Goal: Information Seeking & Learning: Learn about a topic

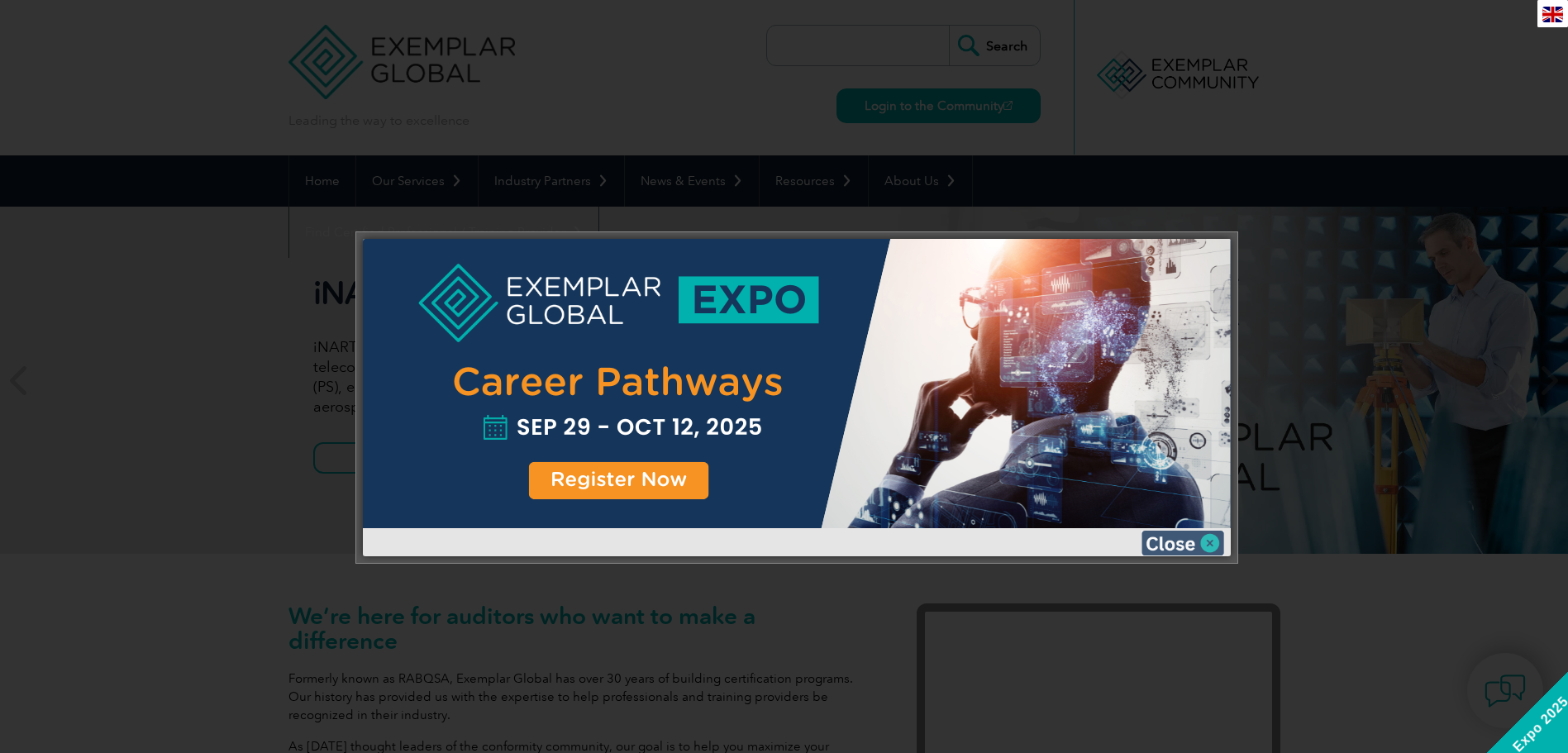
click at [1193, 539] on img at bounding box center [1183, 542] width 82 height 24
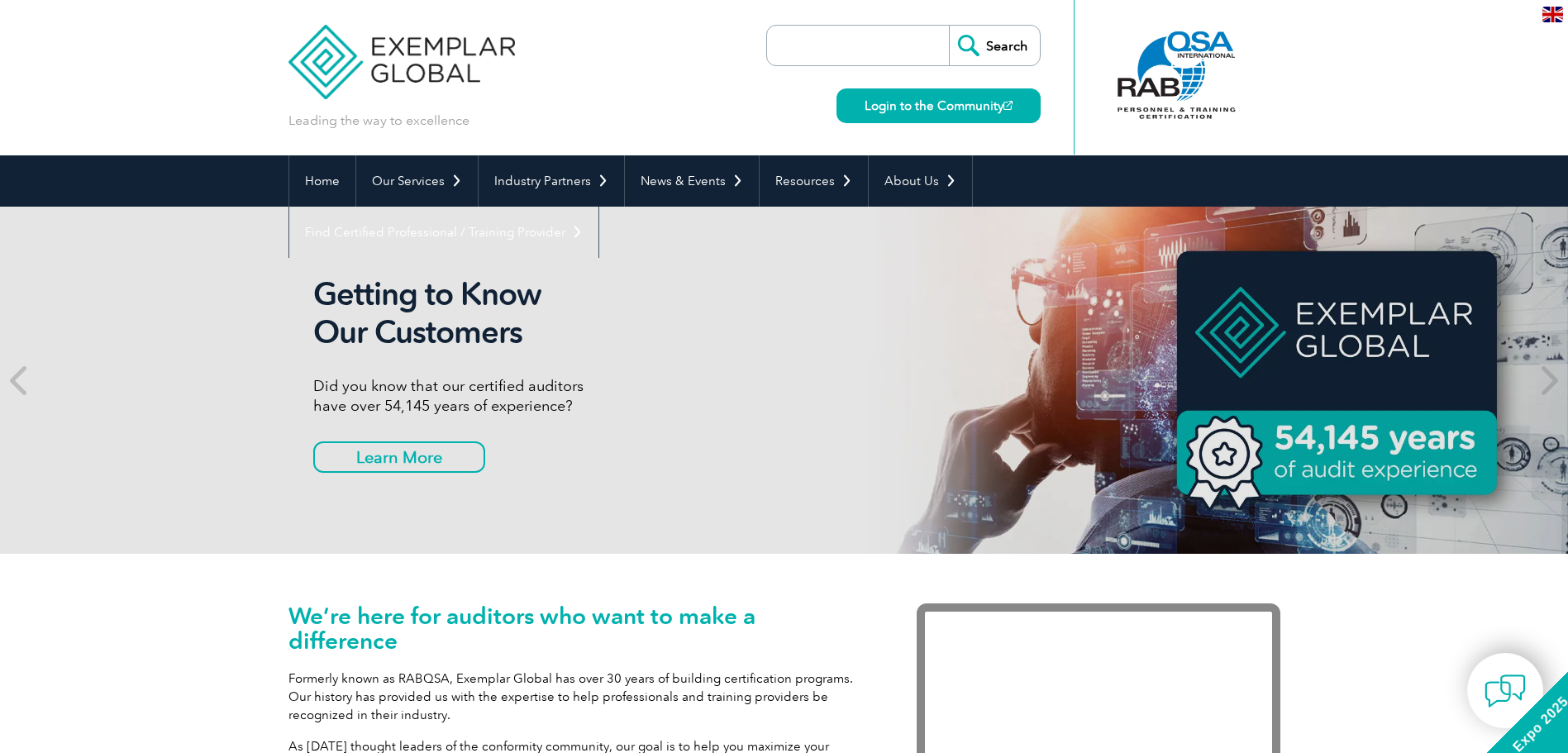
click at [883, 34] on input "search" at bounding box center [862, 45] width 173 height 40
type input "AI"
click at [949, 25] on input "Search" at bounding box center [994, 45] width 91 height 40
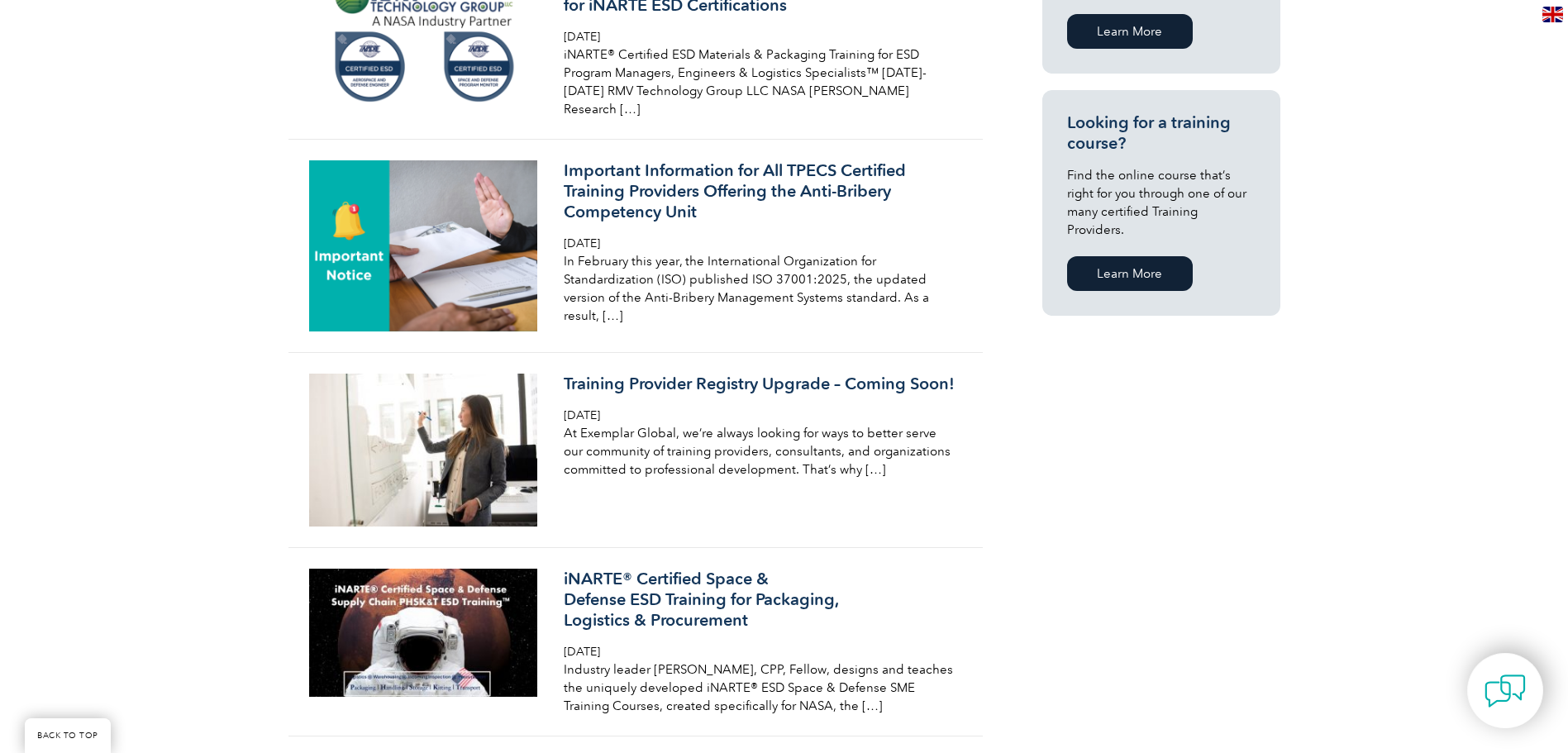
scroll to position [1102, 0]
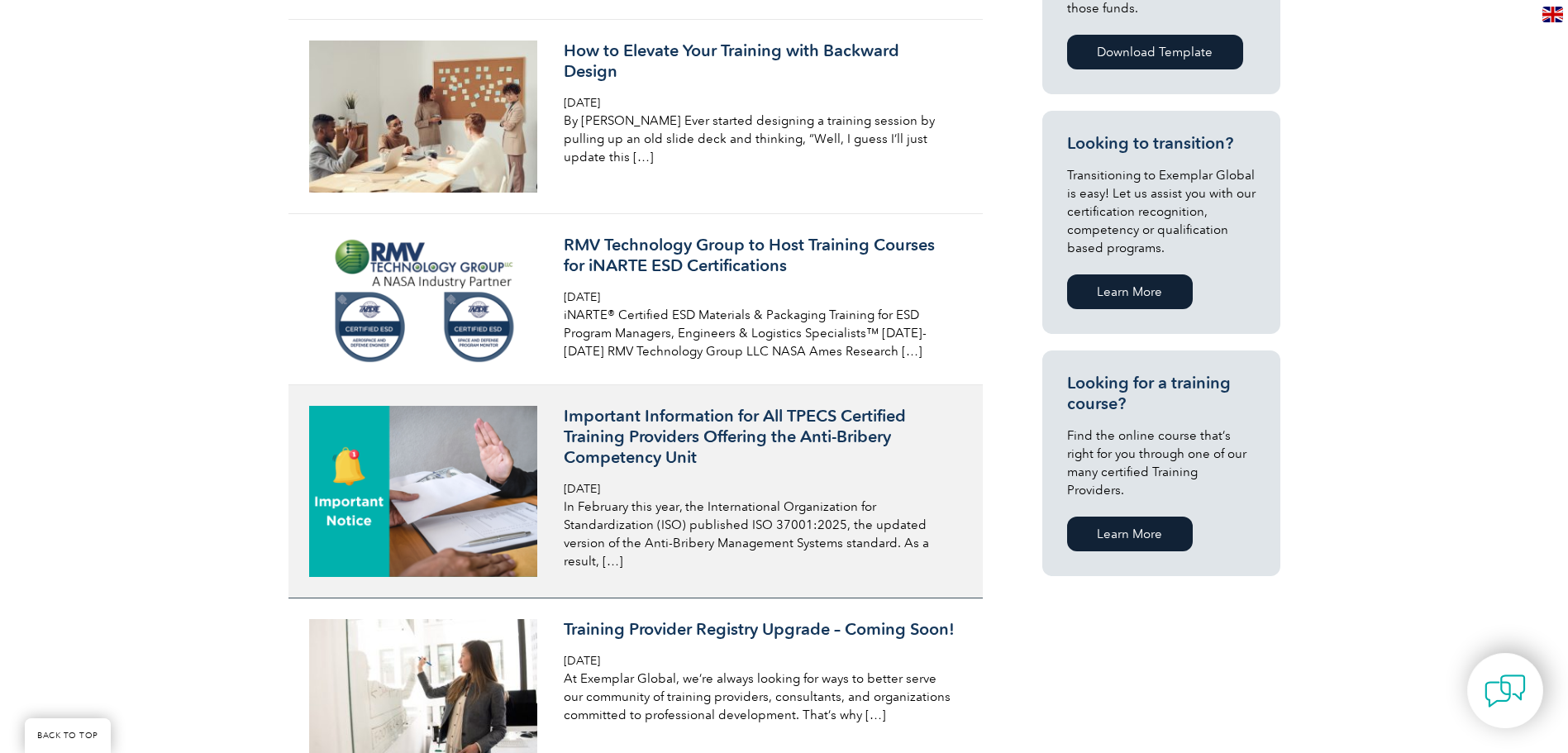
scroll to position [275, 0]
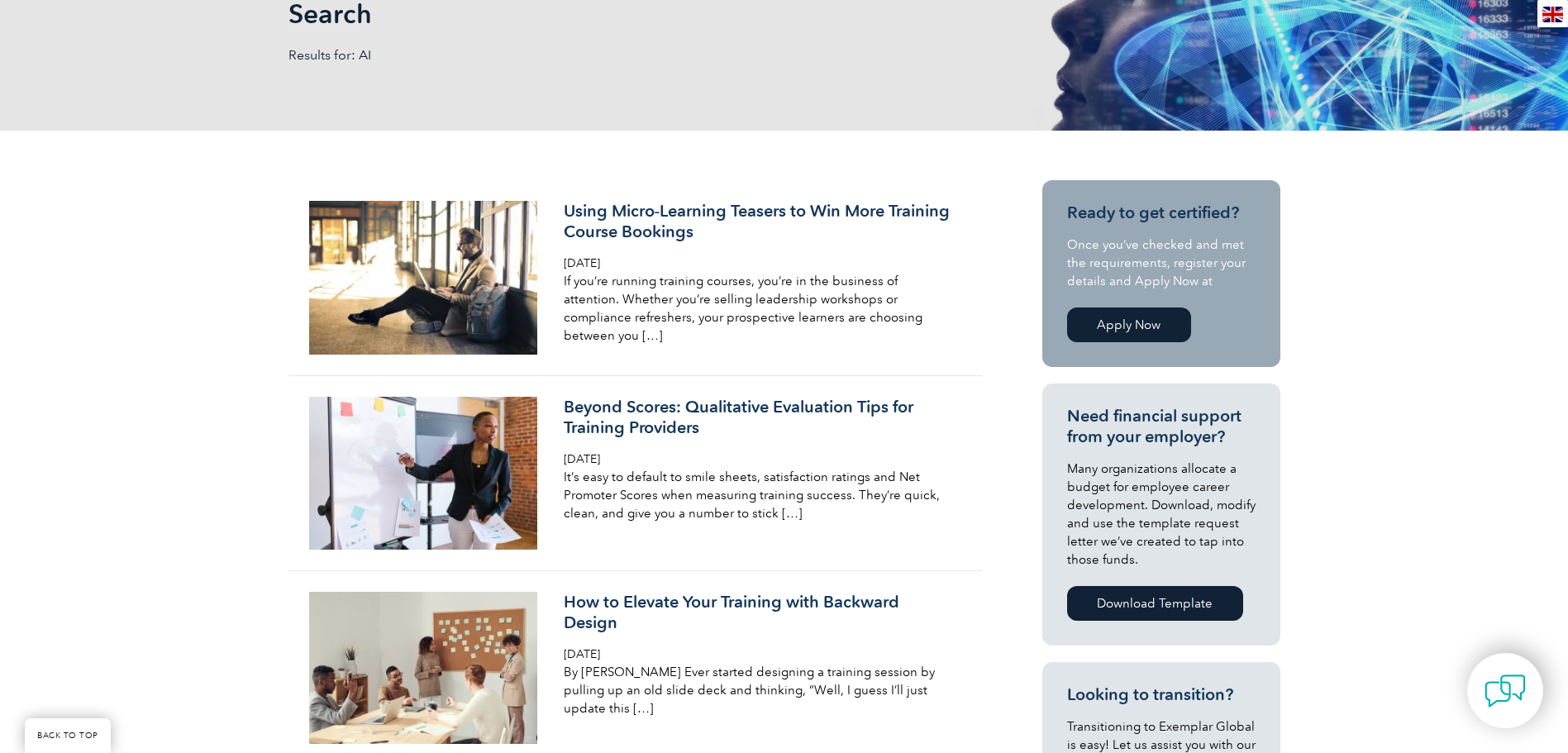
click at [1069, 321] on link "Apply Now" at bounding box center [1129, 324] width 124 height 34
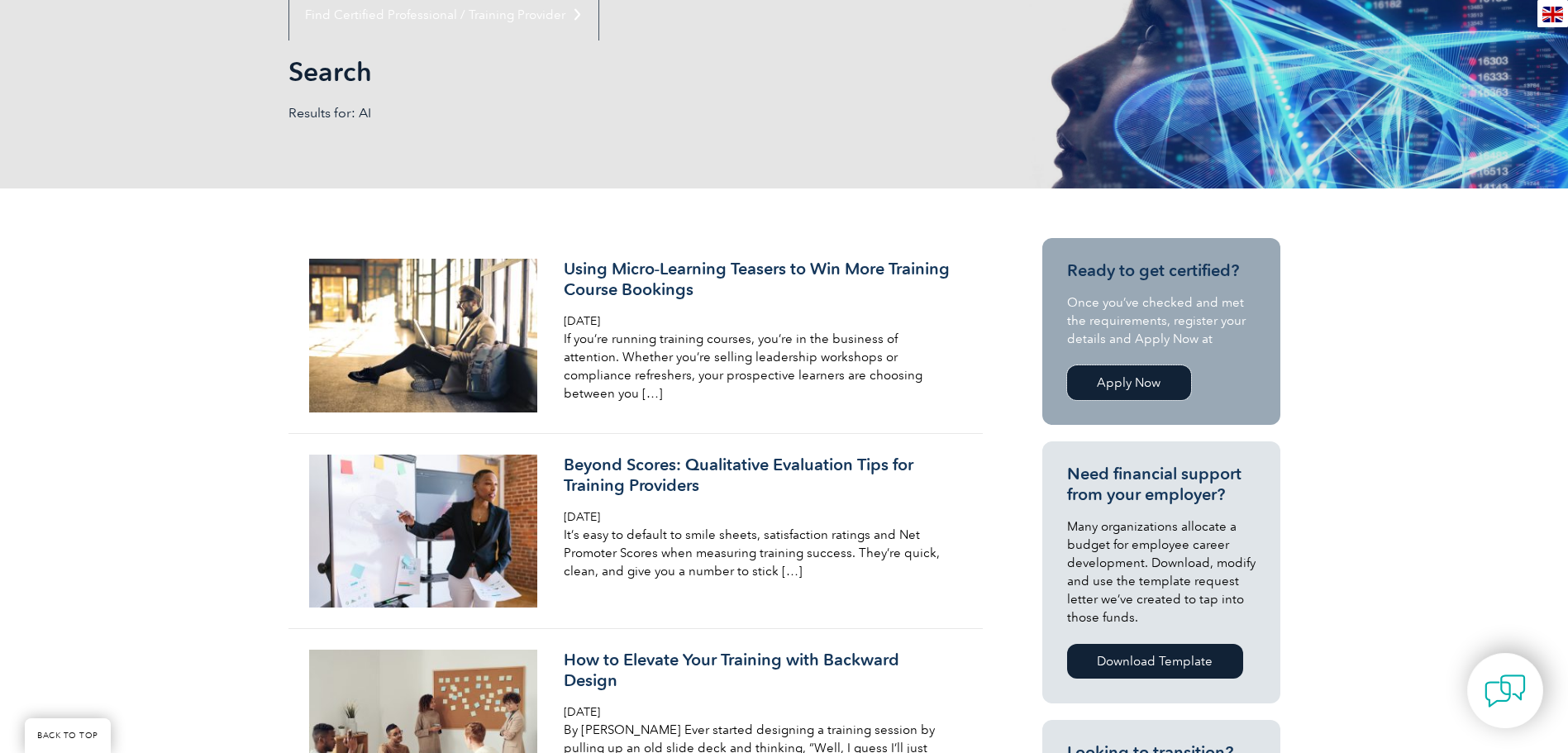
scroll to position [0, 0]
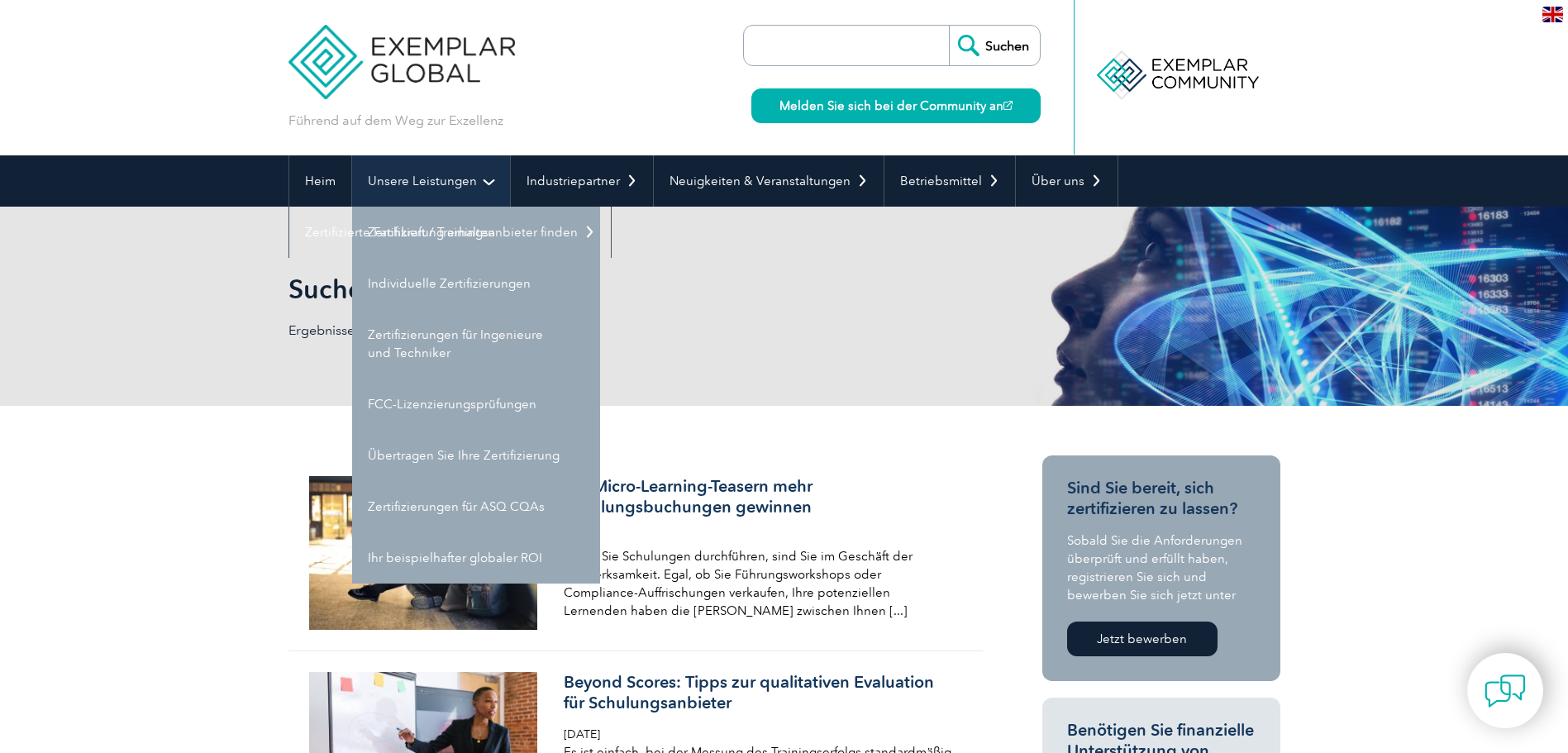
click at [474, 174] on link "Unsere Leistungen" at bounding box center [431, 181] width 158 height 51
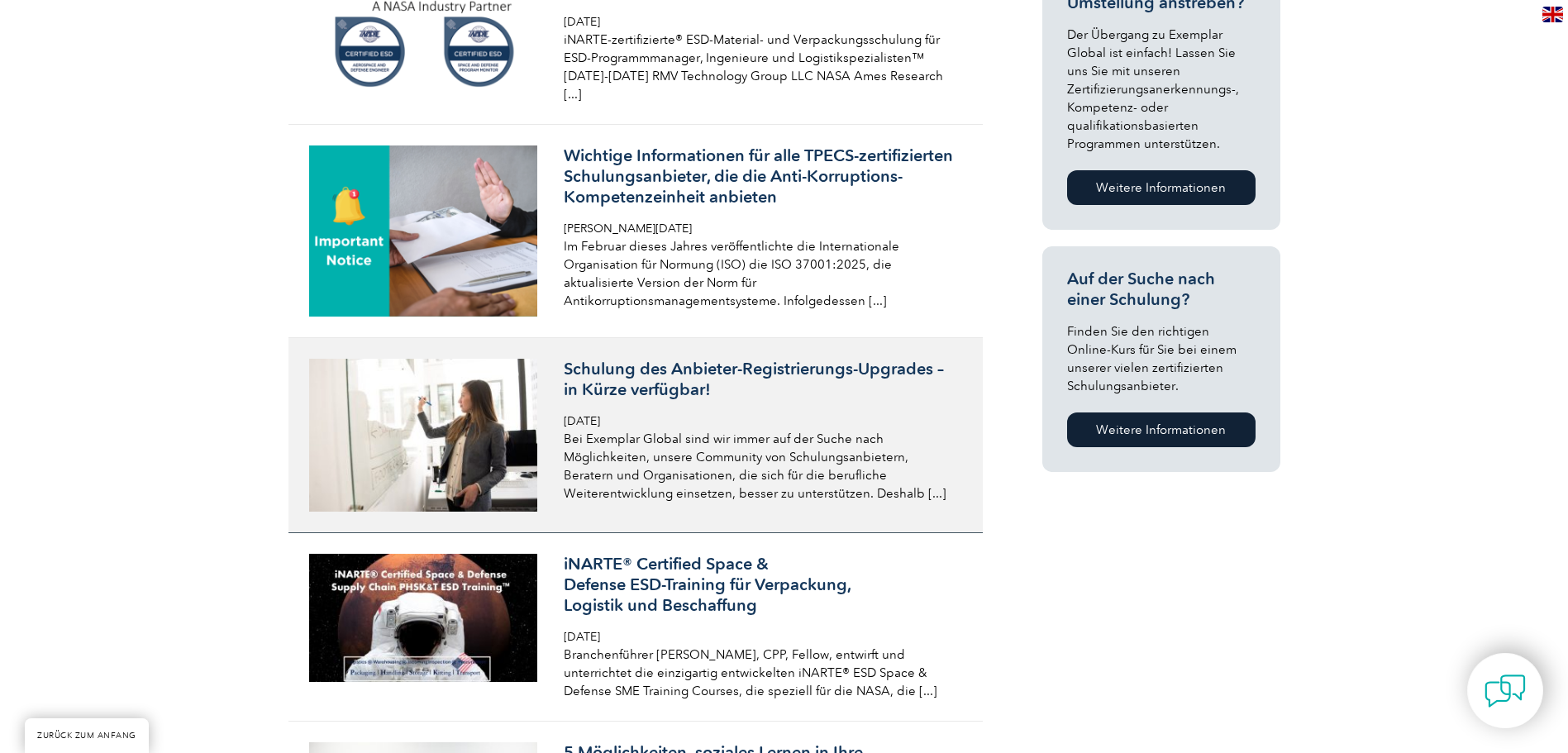
scroll to position [1653, 0]
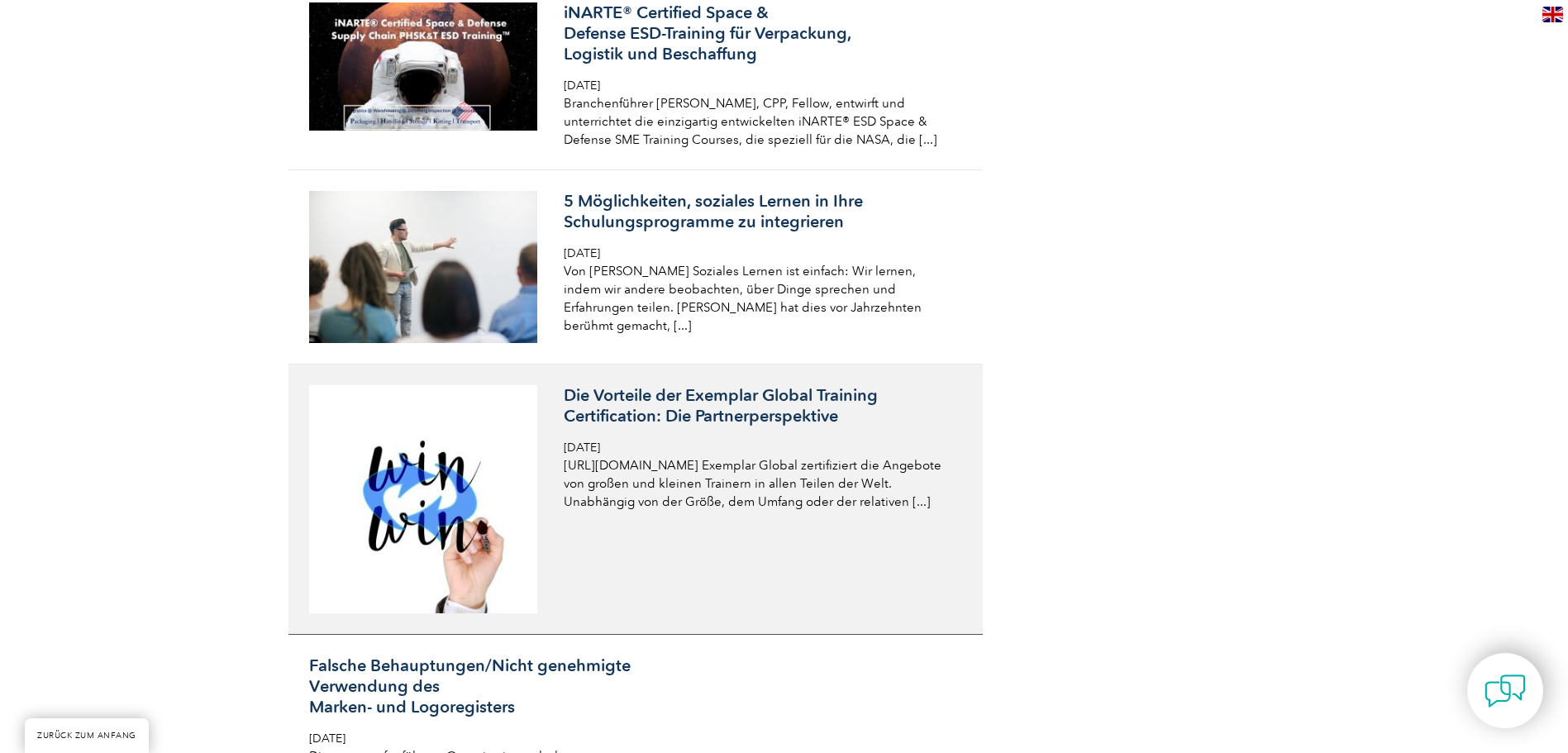
click at [695, 511] on p "https://exemplarglobal.org/wp-content/uploads/2025/04/Copy-of-Copy-of-Blue-and-…" at bounding box center [760, 484] width 392 height 55
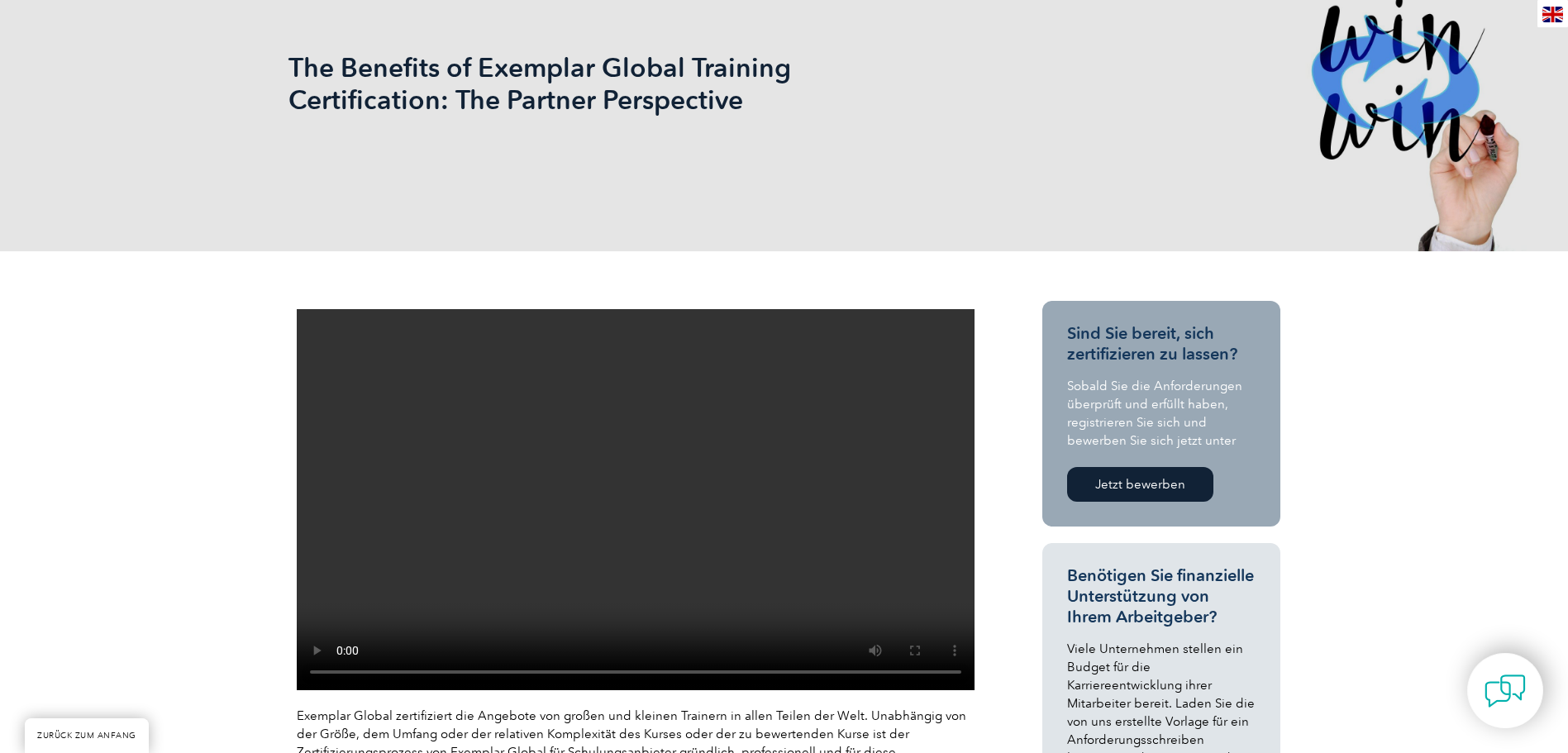
scroll to position [275, 0]
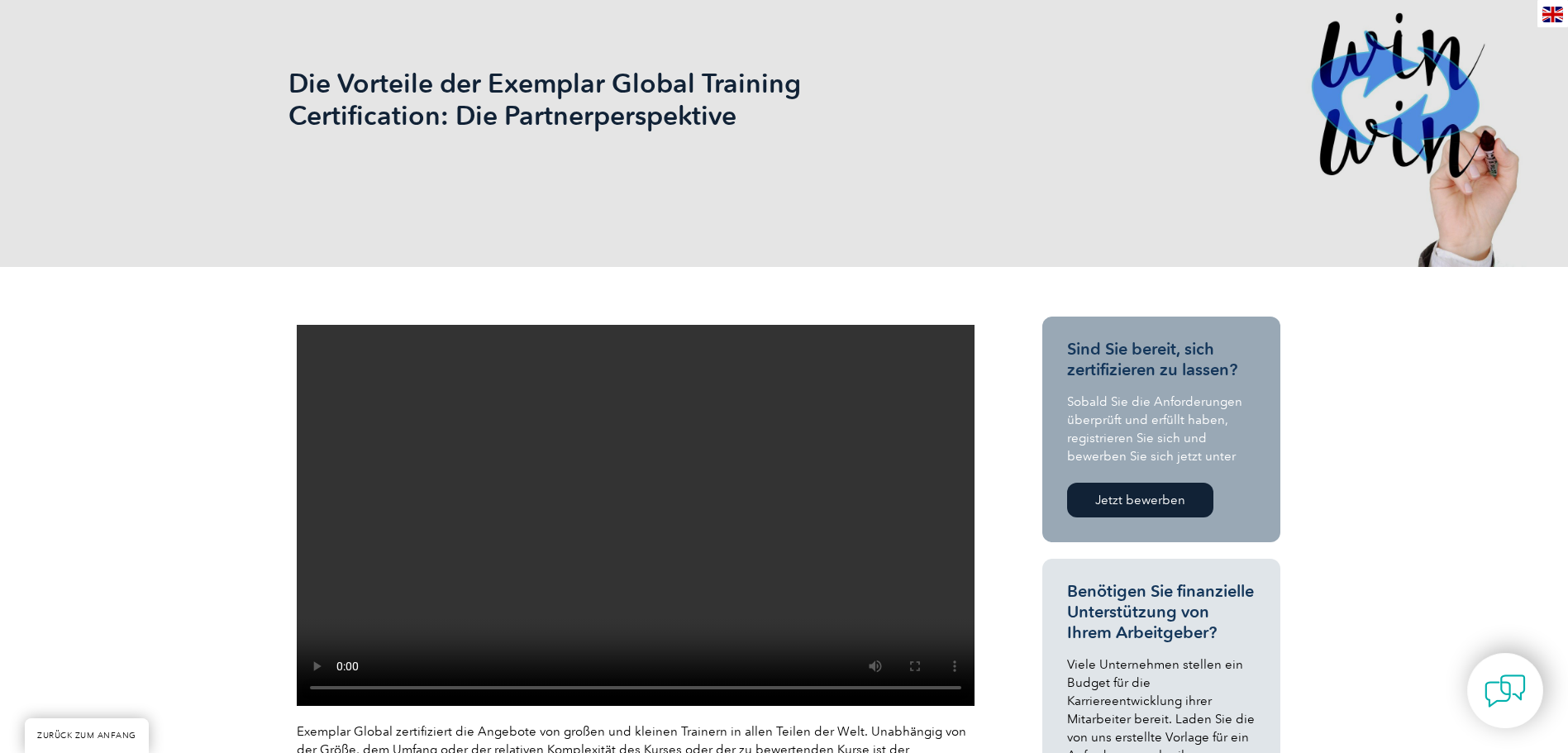
click at [670, 203] on div "Die Vorteile der Exemplar Global Training Certification: Die Partnerperspektive" at bounding box center [784, 99] width 992 height 336
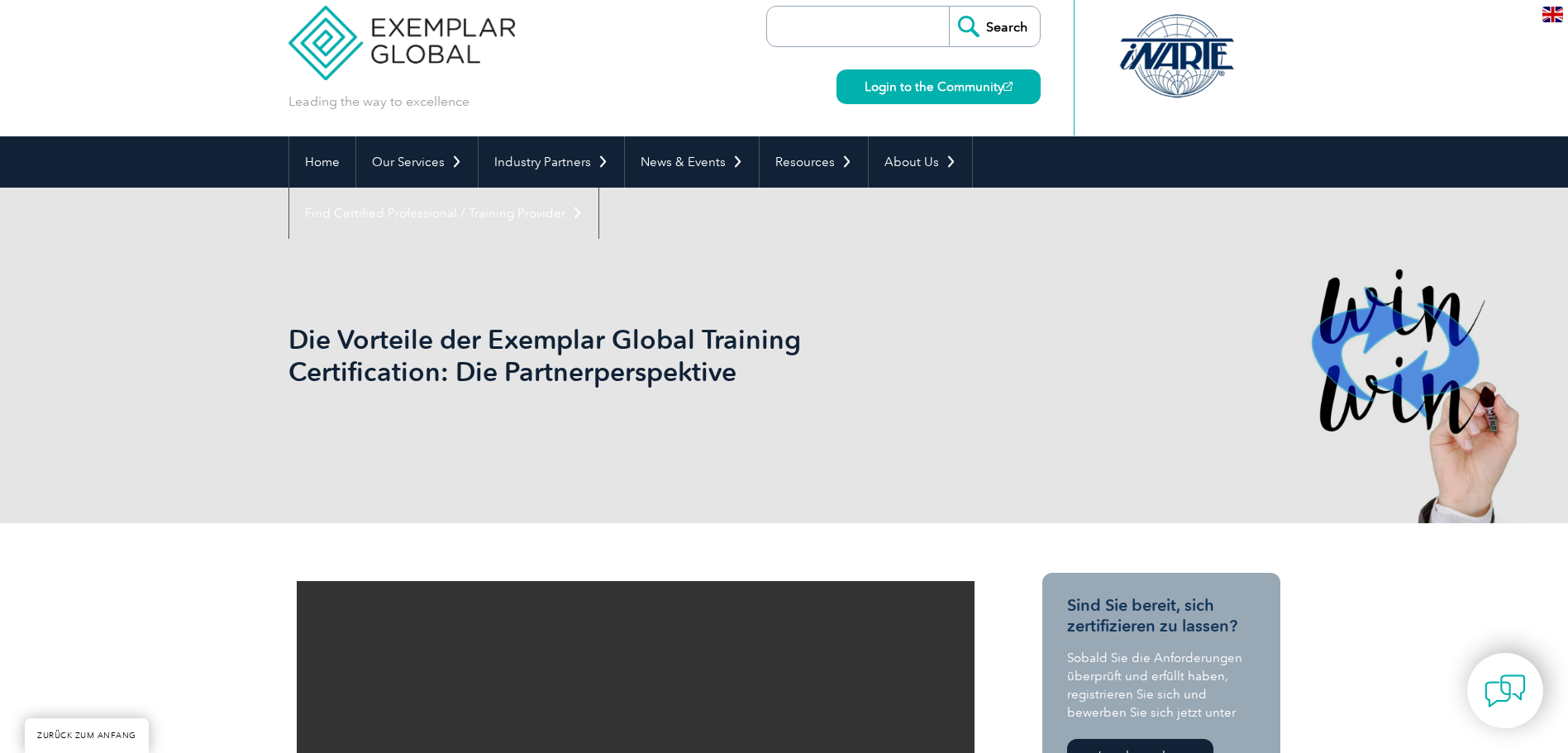
scroll to position [0, 0]
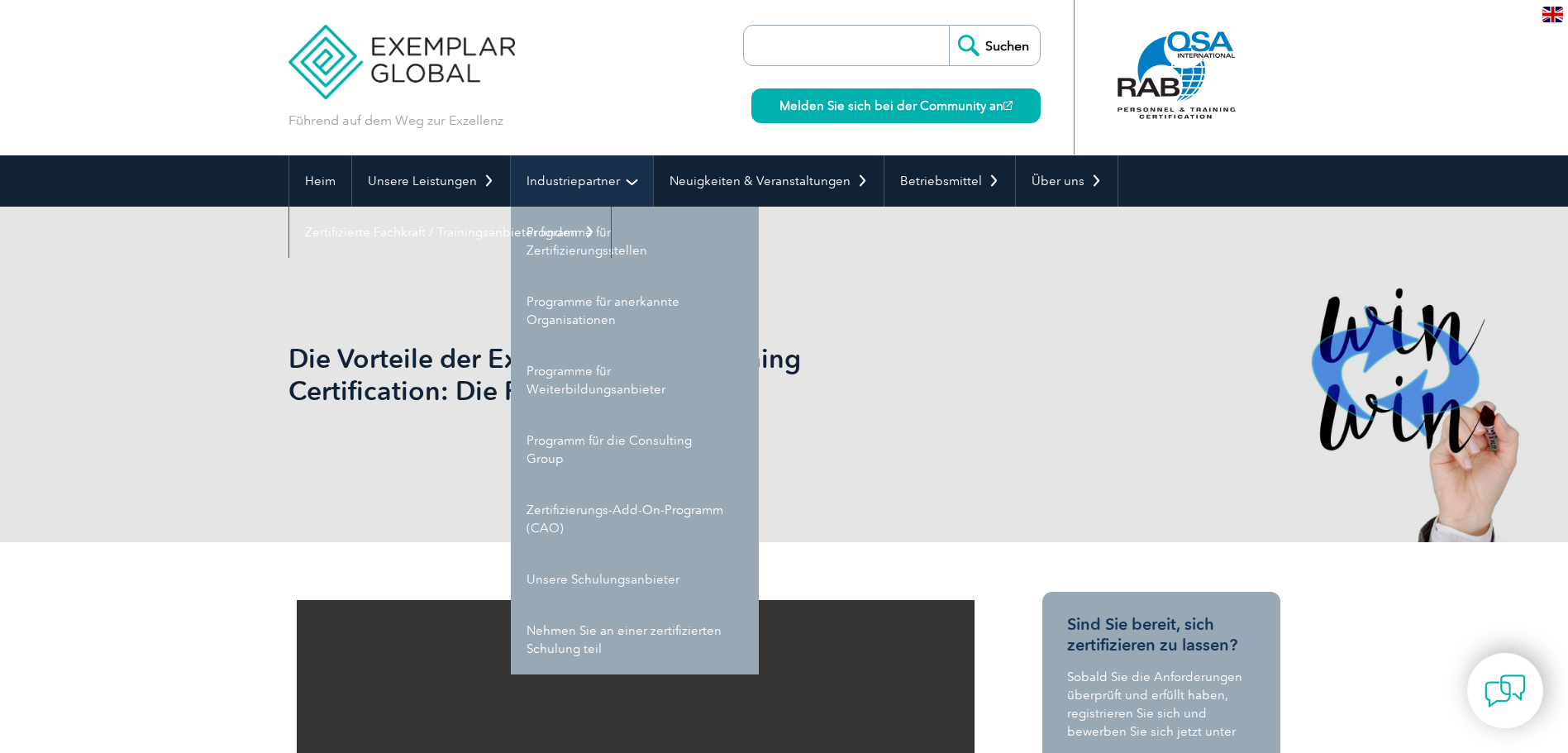
click at [593, 188] on link "Industriepartner" at bounding box center [582, 181] width 142 height 51
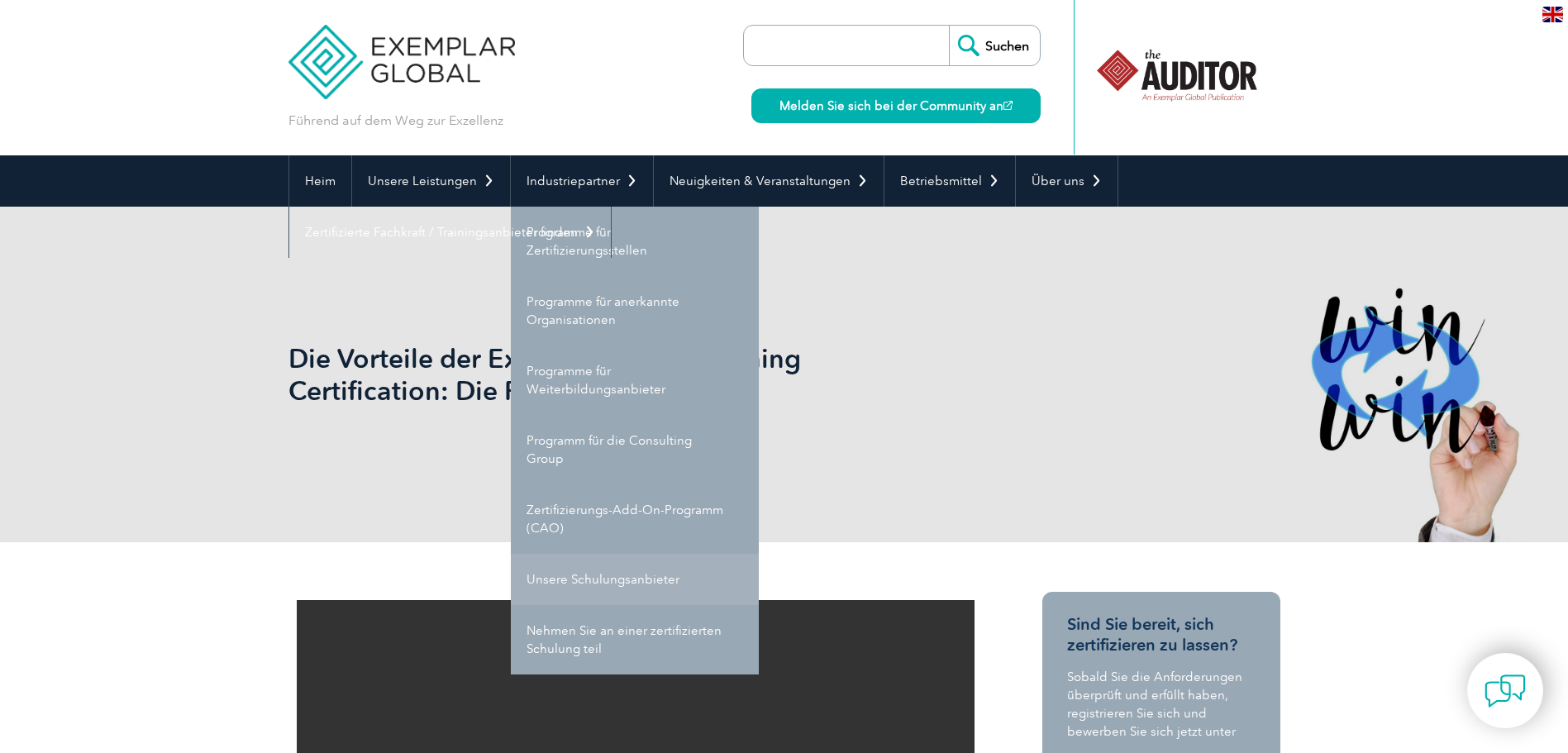
click at [626, 568] on link "Unsere Schulungsanbieter" at bounding box center [635, 580] width 248 height 51
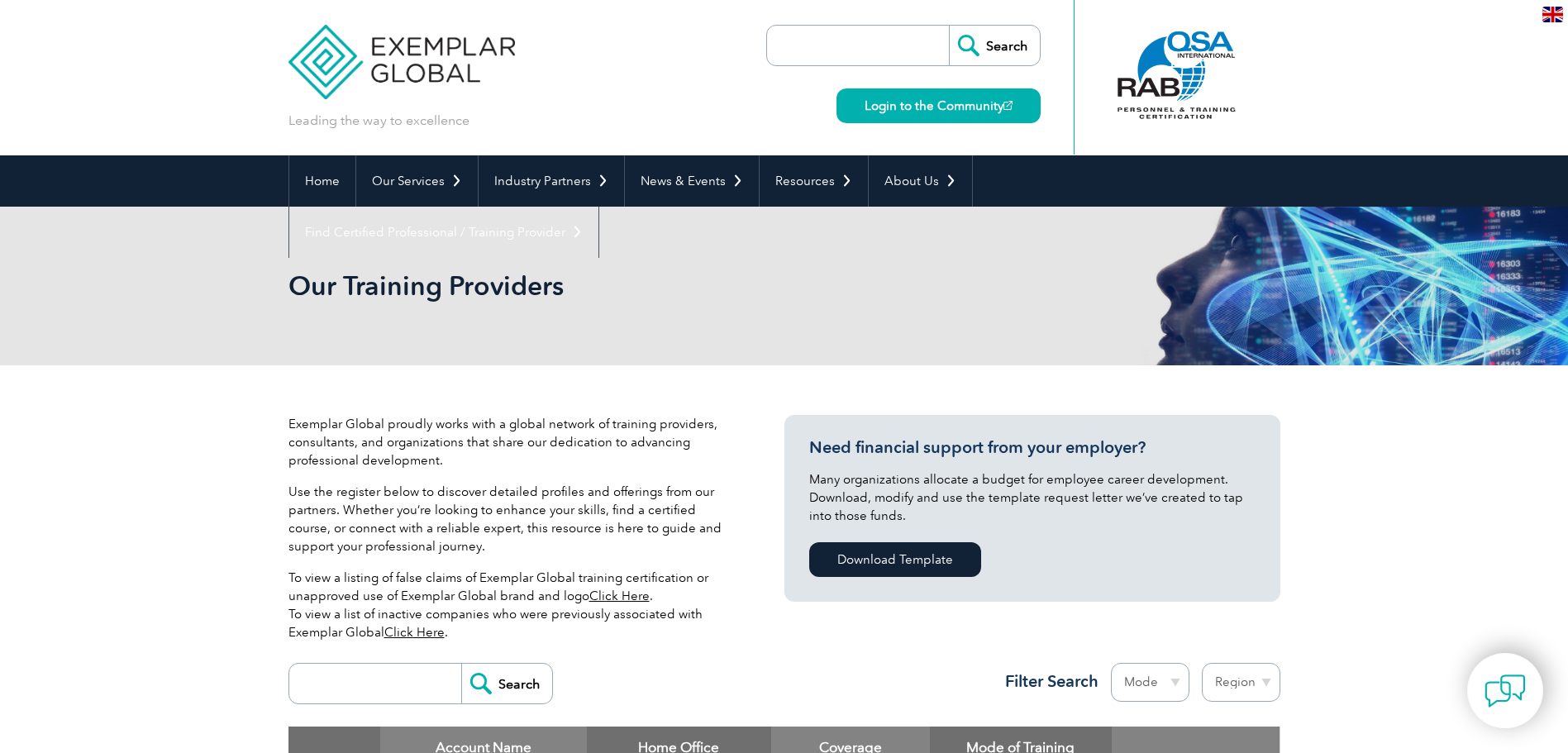
click at [855, 47] on input "search" at bounding box center [862, 45] width 173 height 40
type input "Exemplar Global AI"
click at [949, 25] on input "Search" at bounding box center [994, 45] width 91 height 40
click at [1001, 36] on input "Search" at bounding box center [994, 45] width 91 height 40
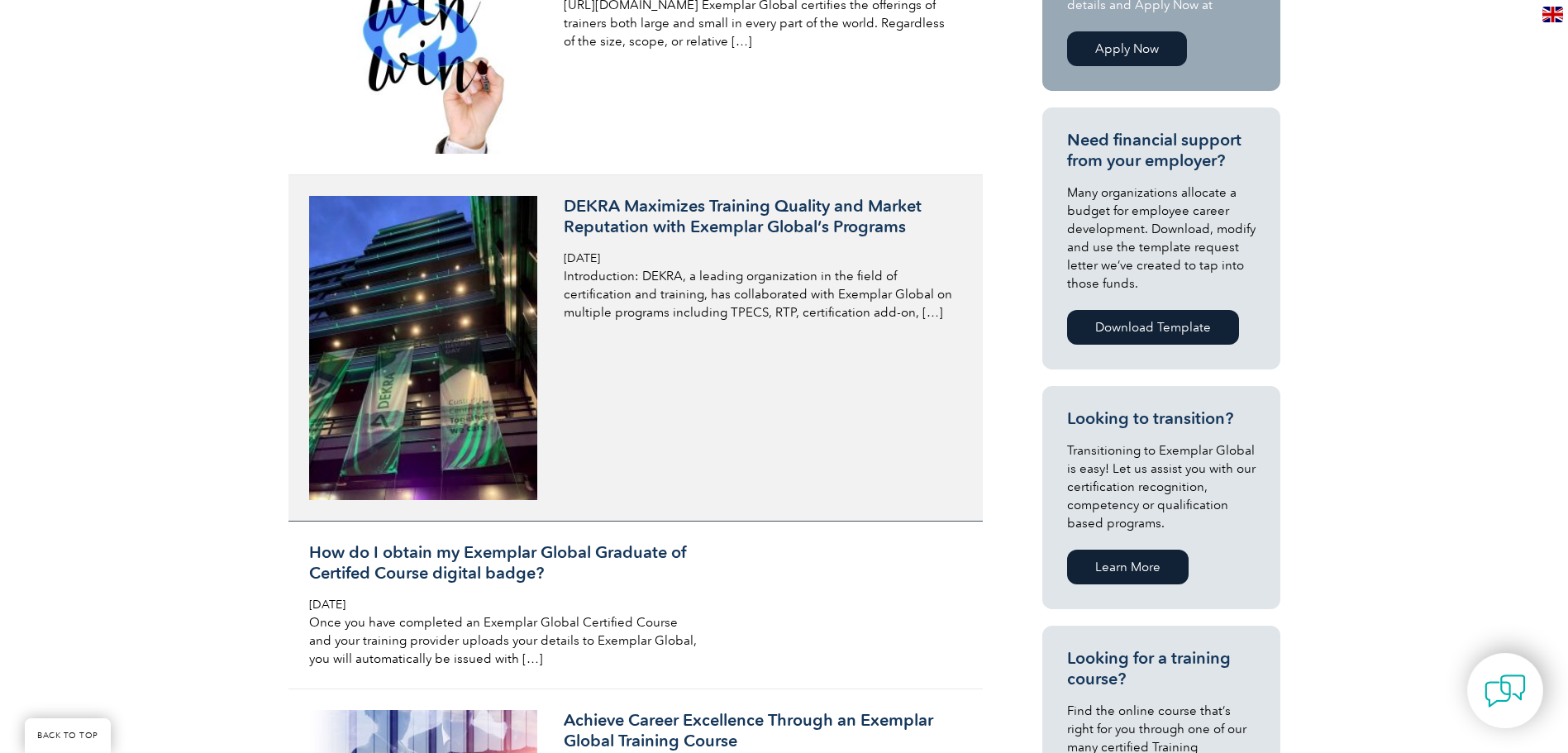
scroll to position [275, 0]
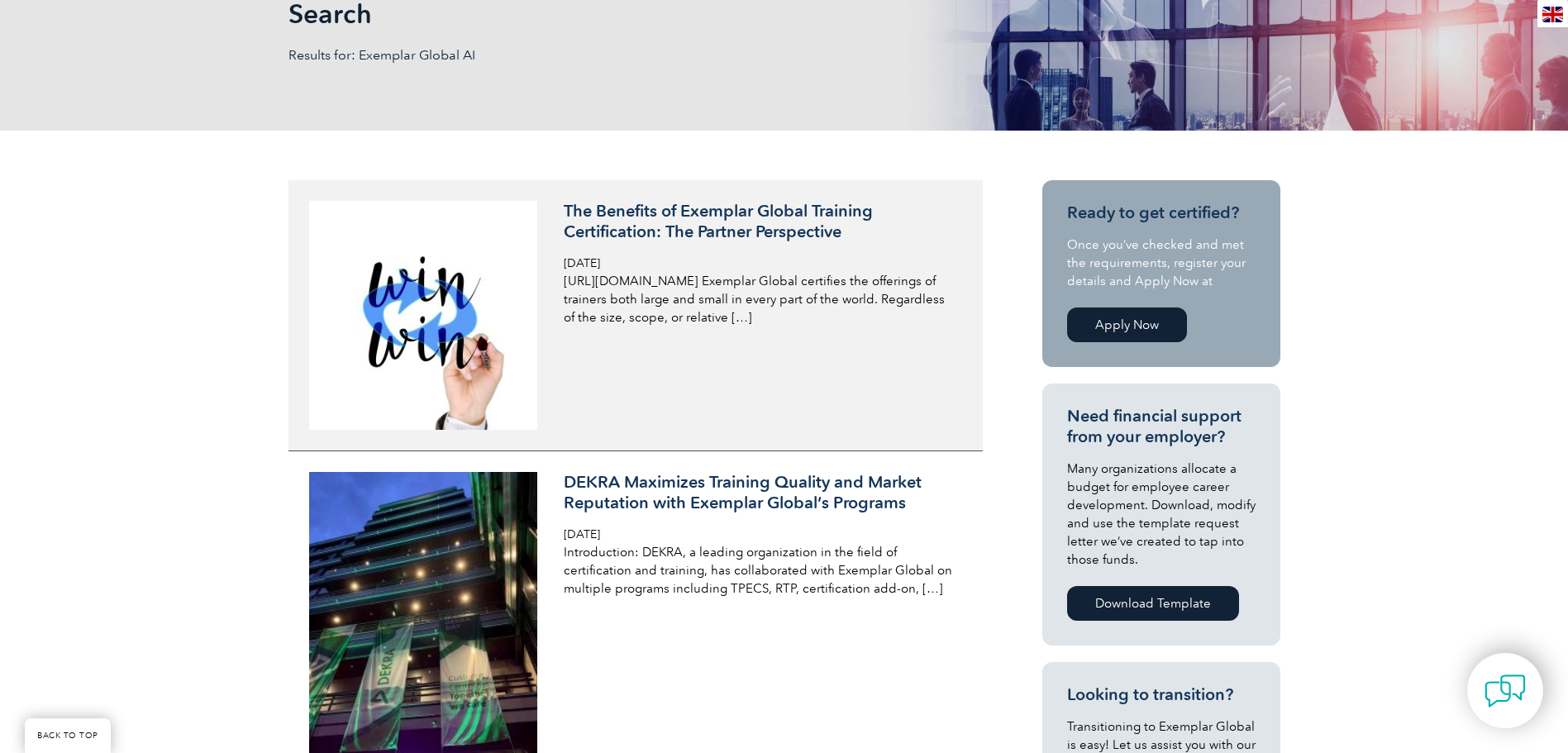
click at [659, 303] on p "[URL][DOMAIN_NAME] Exemplar Global certifies the offerings of trainers both lar…" at bounding box center [760, 300] width 392 height 55
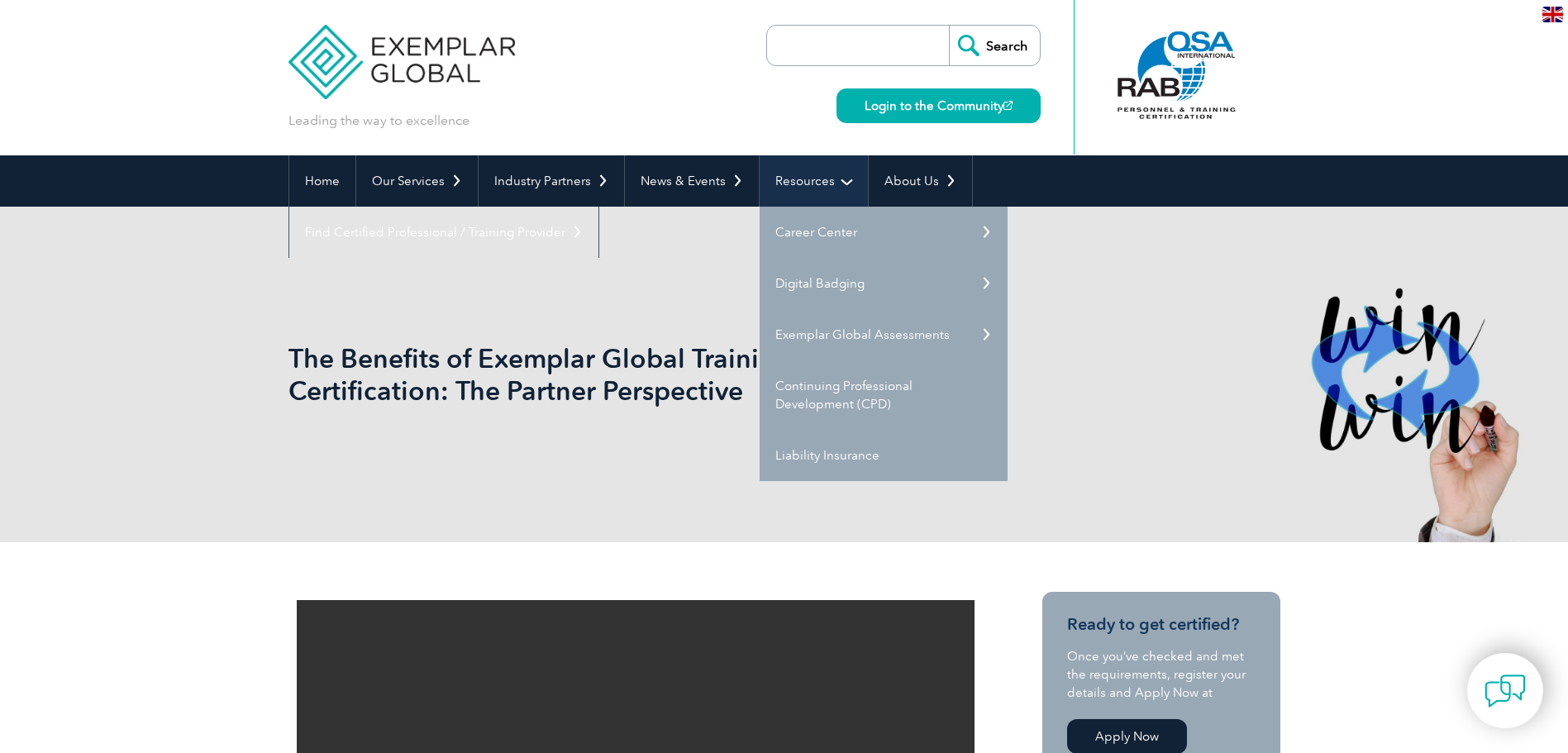
click at [790, 182] on link "Resources" at bounding box center [814, 181] width 109 height 51
click at [794, 204] on link "Resources" at bounding box center [814, 181] width 109 height 51
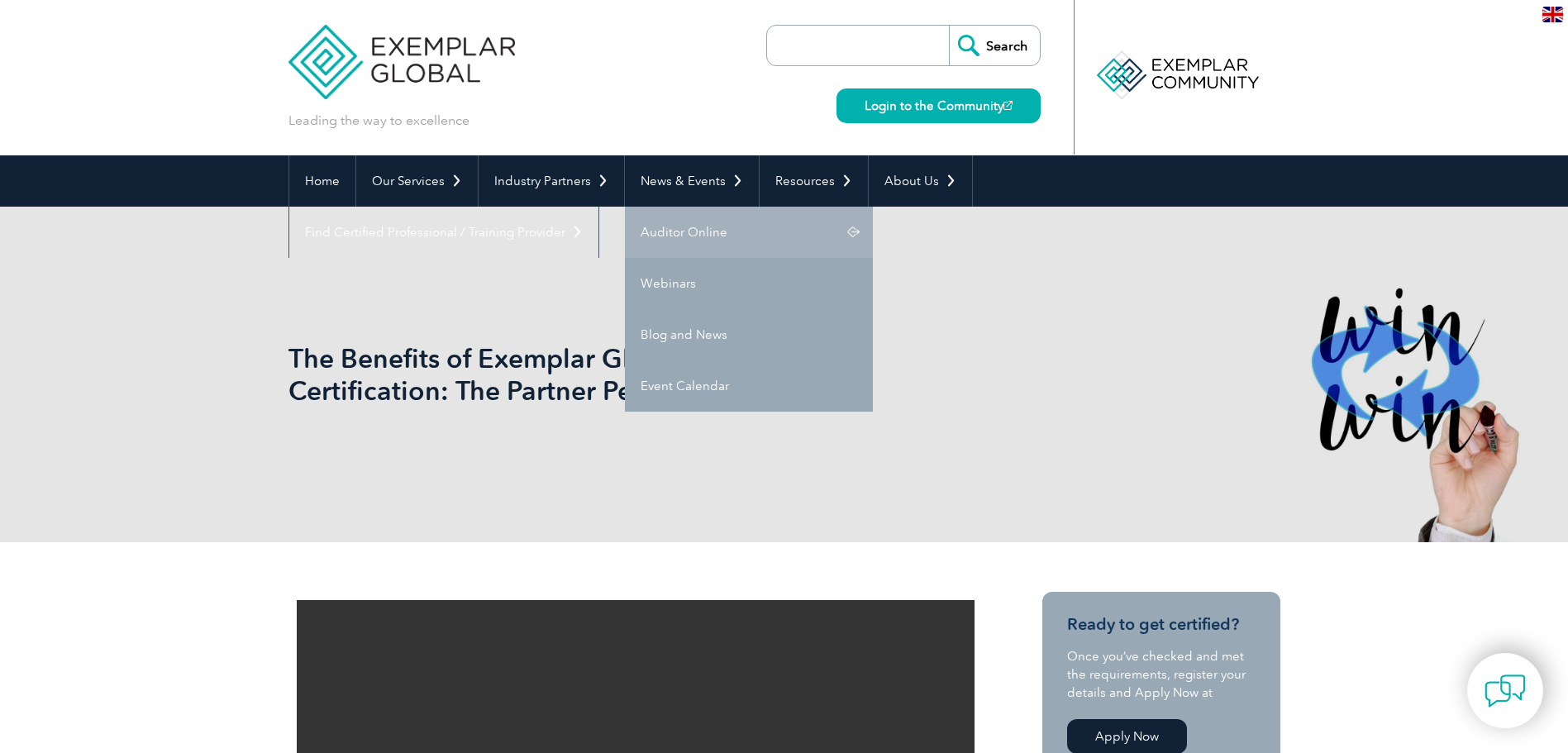
click at [840, 225] on link "Auditor Online" at bounding box center [748, 232] width 248 height 51
